Goal: Entertainment & Leisure: Consume media (video, audio)

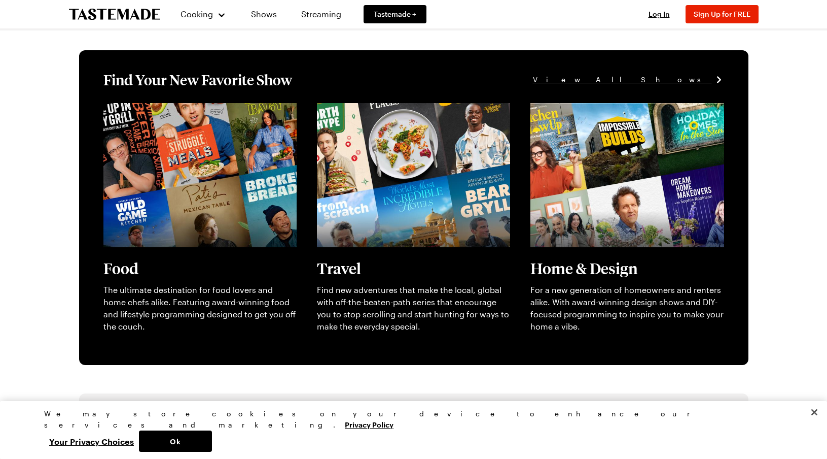
scroll to position [260, 0]
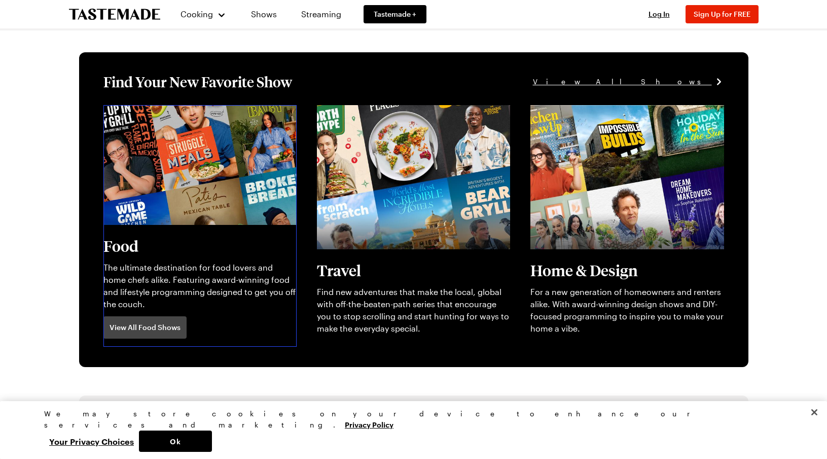
click at [219, 116] on link "View full content for [object Object]" at bounding box center [172, 111] width 139 height 10
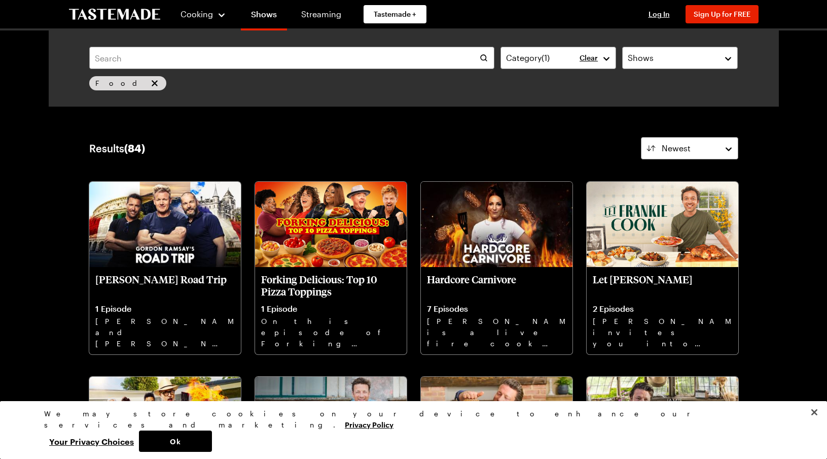
scroll to position [260, 0]
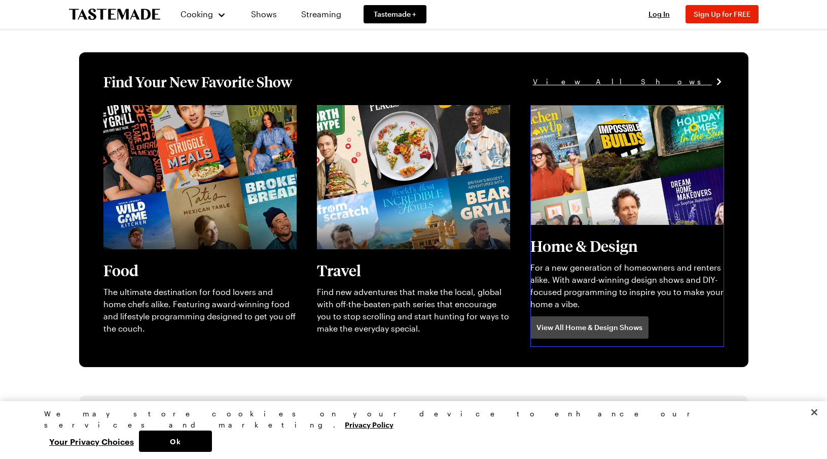
click at [645, 116] on link "View full content for [object Object]" at bounding box center [600, 111] width 139 height 10
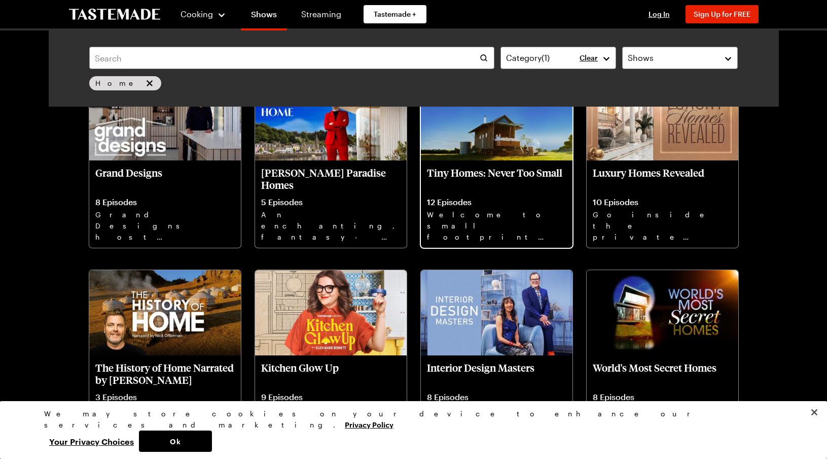
scroll to position [266, 0]
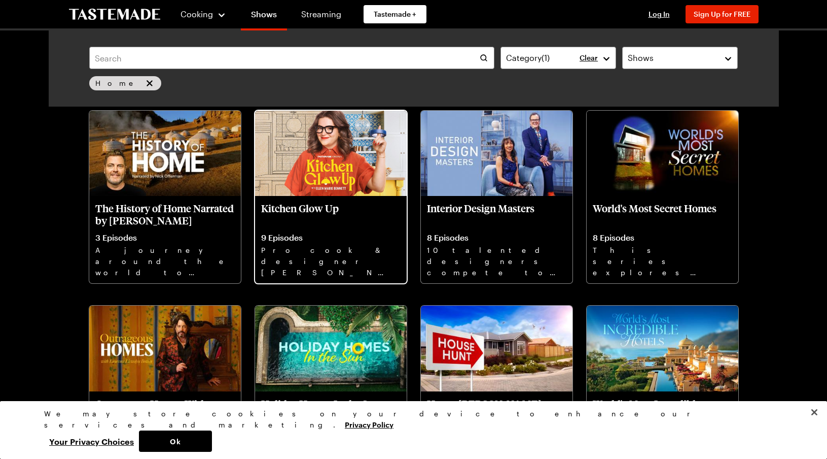
click at [340, 158] on img at bounding box center [331, 153] width 152 height 85
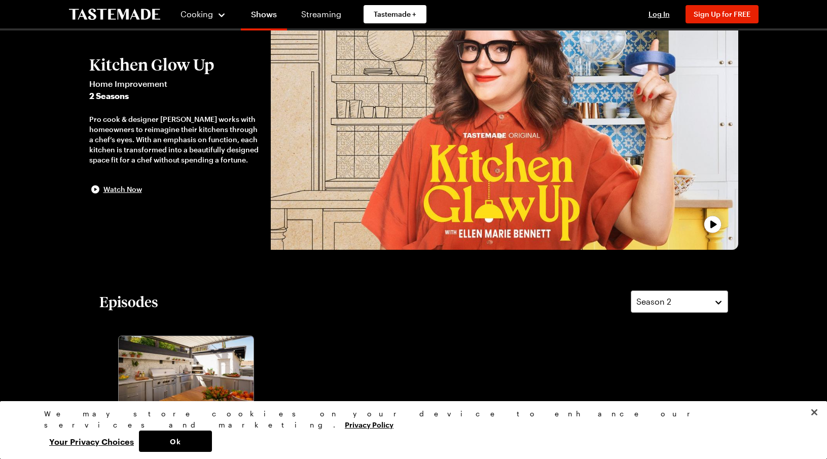
scroll to position [18, 0]
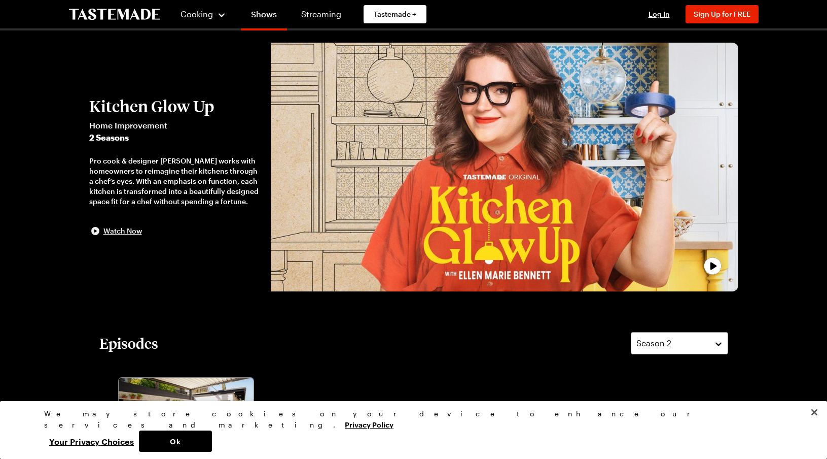
click at [126, 232] on span "Watch Now" at bounding box center [122, 231] width 39 height 10
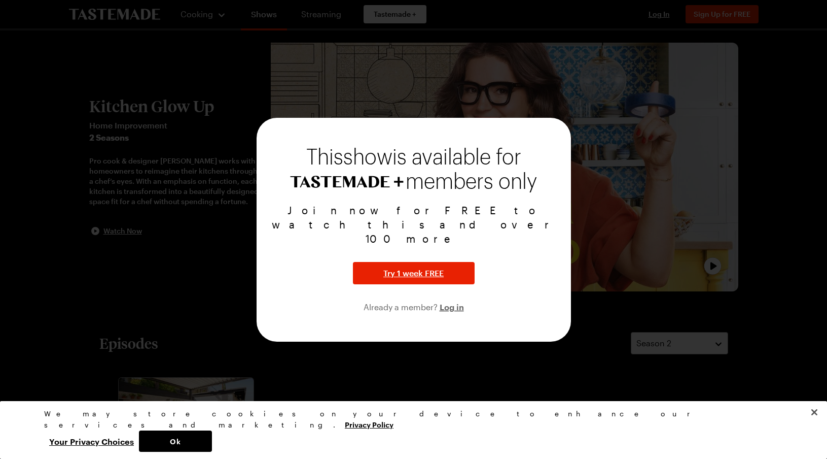
click at [684, 231] on div at bounding box center [413, 229] width 827 height 459
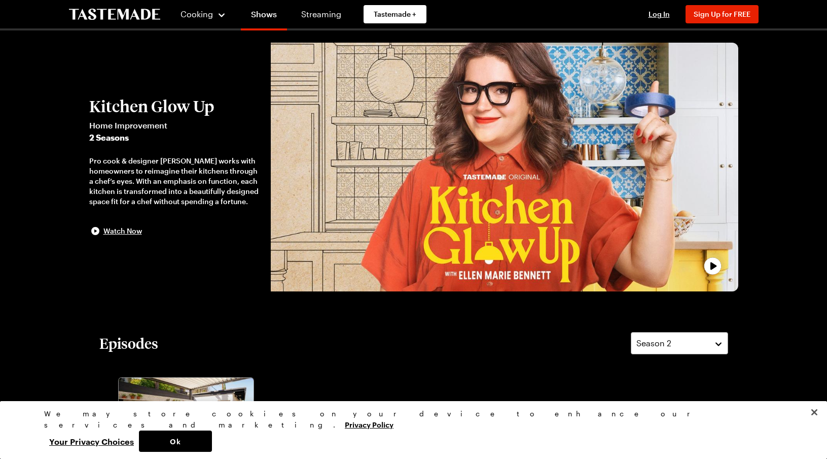
click at [709, 265] on icon "play trailer" at bounding box center [713, 266] width 20 height 20
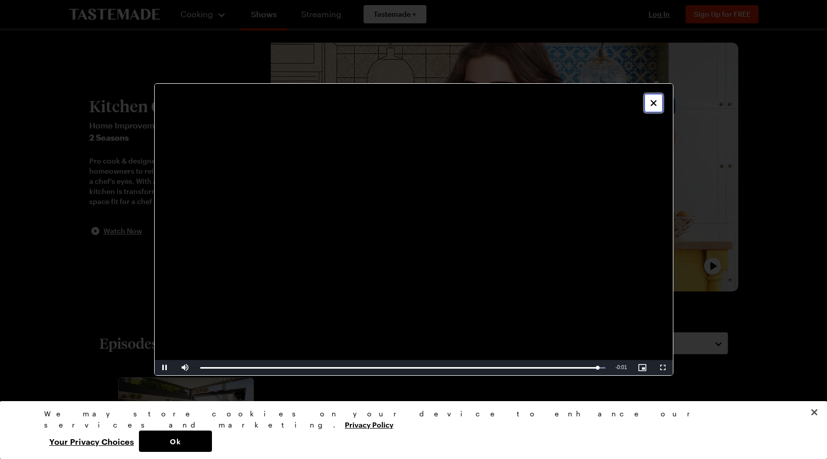
click at [654, 107] on icon "Close" at bounding box center [654, 103] width 10 height 10
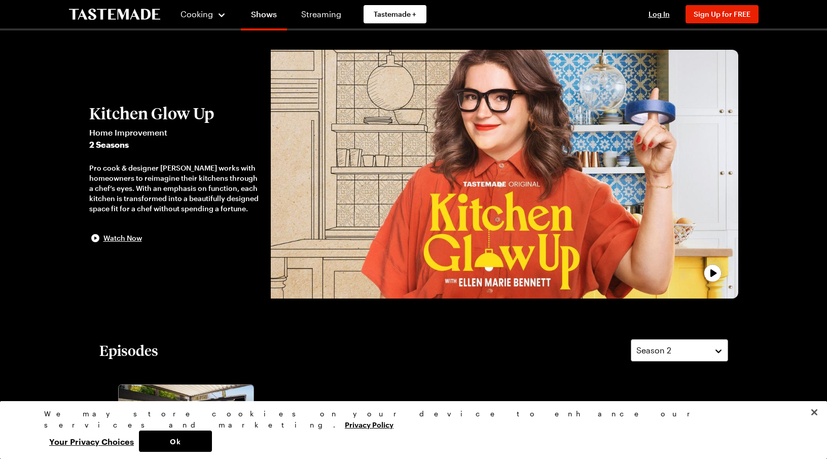
scroll to position [0, 0]
